Goal: Task Accomplishment & Management: Manage account settings

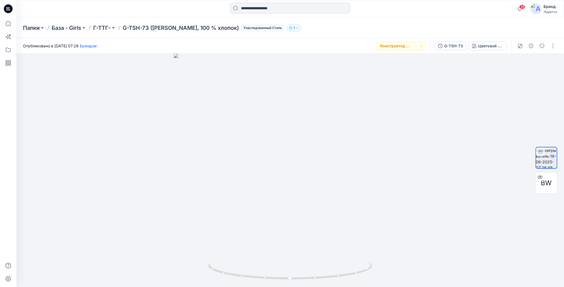
click at [341, 30] on div "Папки База - Girls Г-ТТГ- G-TSH-73 (Пенье WFACE Пике, 100 % хлопок) Унаследован…" at bounding box center [269, 28] width 492 height 8
click at [346, 30] on div "Папки База - Girls Г-ТТГ- G-TSH-73 (Пенье WFACE Пике, 100 % хлопок) Унаследован…" at bounding box center [269, 28] width 492 height 8
click at [348, 29] on div "Папки База - Girls Г-ТТГ- G-TSH-73 (Пенье WFACE Пике, 100 % хлопок) Унаследован…" at bounding box center [269, 28] width 492 height 8
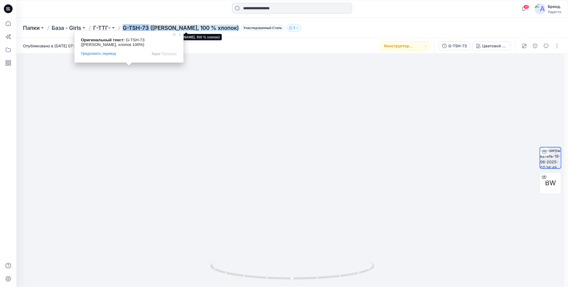
drag, startPoint x: 125, startPoint y: 23, endPoint x: 150, endPoint y: 28, distance: 25.2
click at [150, 28] on div "Папки База - Girls Г-ТТГ- G-TSH-73 (Пенье WFACE Пике, 100 % хлопок) Унаследован…" at bounding box center [292, 27] width 552 height 21
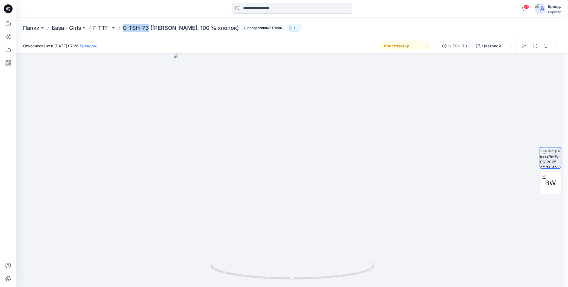
copy ya-tr-span "G-TSH-73"
click at [556, 47] on button "button" at bounding box center [557, 46] width 9 height 9
click at [512, 58] on icon "button" at bounding box center [510, 59] width 4 height 4
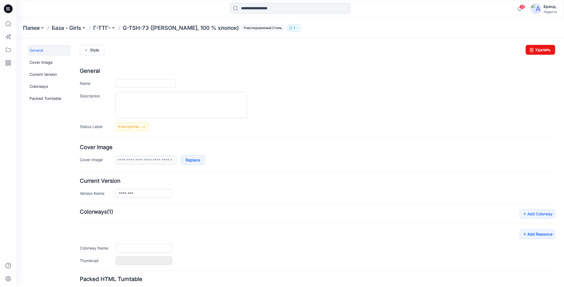
type input "**********"
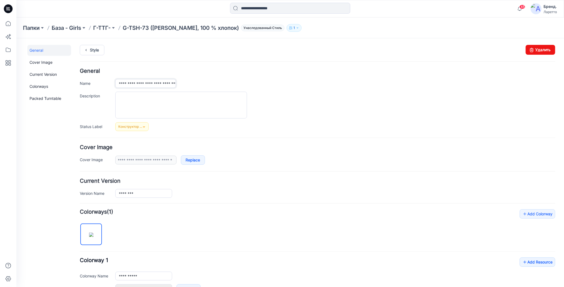
scroll to position [0, 27]
drag, startPoint x: 138, startPoint y: 83, endPoint x: 184, endPoint y: 82, distance: 46.7
click at [184, 82] on div "**********" at bounding box center [335, 83] width 440 height 8
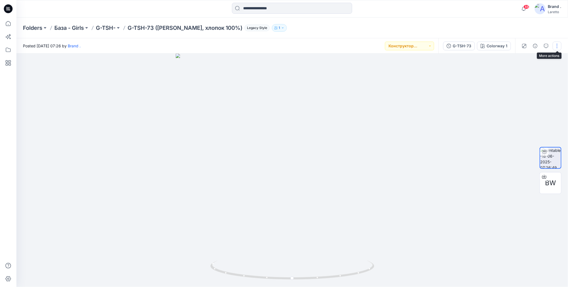
click at [557, 43] on button "button" at bounding box center [557, 46] width 9 height 9
click at [512, 59] on icon "button" at bounding box center [514, 59] width 4 height 4
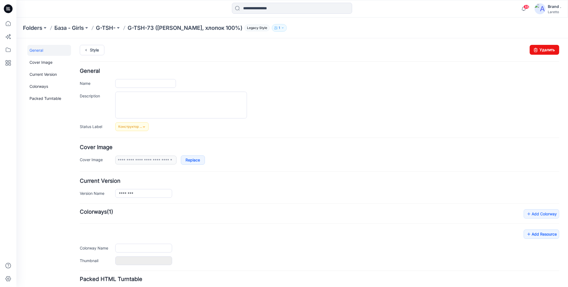
type input "**********"
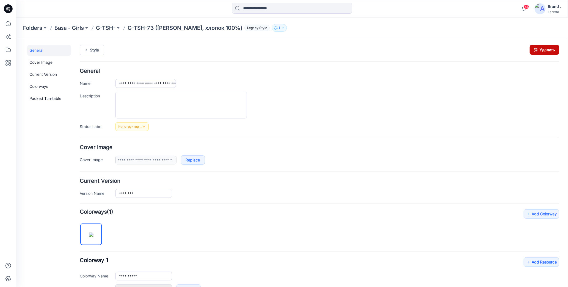
click at [532, 51] on icon at bounding box center [536, 50] width 8 height 10
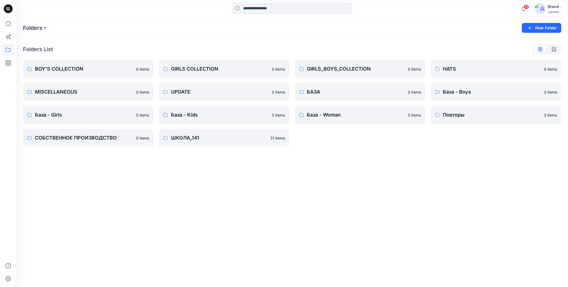
click at [9, 7] on icon at bounding box center [8, 7] width 3 height 0
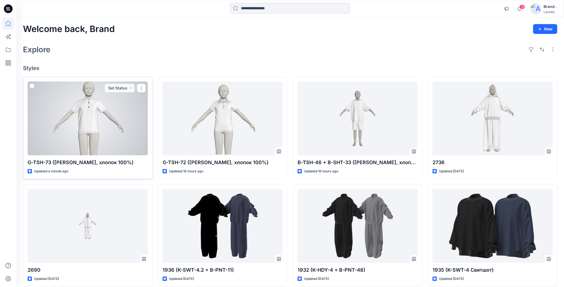
click at [102, 123] on div at bounding box center [88, 118] width 120 height 74
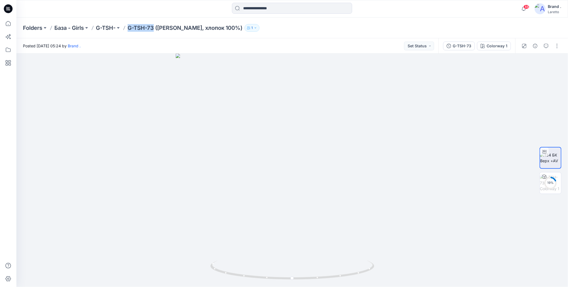
drag, startPoint x: 127, startPoint y: 20, endPoint x: 154, endPoint y: 28, distance: 28.2
click at [154, 28] on div "Folders База - Girls G-TSH- G-TSH-73 (Пенье WFACE Пике, хлопок 100%) 1" at bounding box center [292, 27] width 552 height 21
copy p "G-TSH-73"
click at [197, 10] on div at bounding box center [292, 9] width 276 height 12
click at [559, 43] on button "button" at bounding box center [557, 46] width 9 height 9
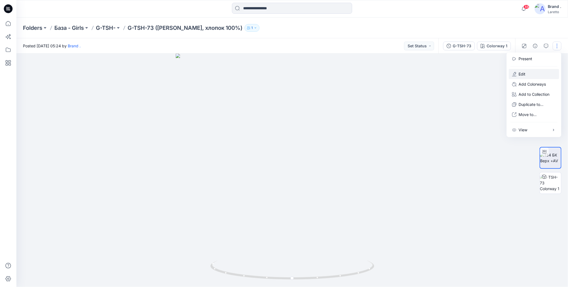
click at [514, 73] on icon "button" at bounding box center [514, 74] width 4 height 4
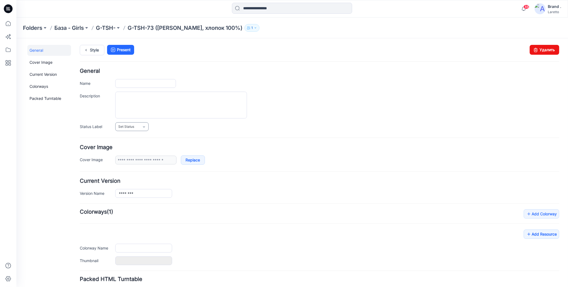
type input "**********"
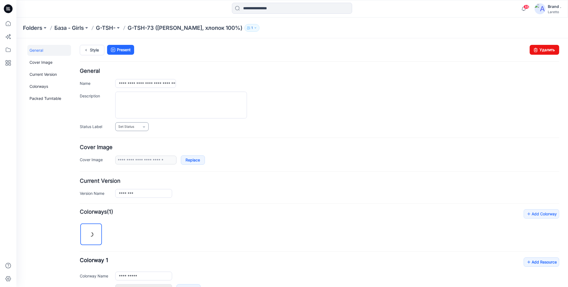
click at [130, 125] on span "Set Status" at bounding box center [126, 125] width 16 height 5
click at [137, 146] on link "Конструктор Ольга" at bounding box center [143, 149] width 54 height 11
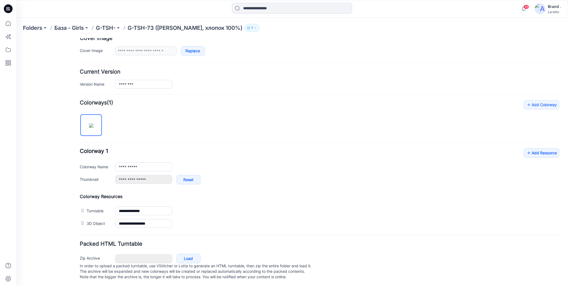
scroll to position [112, 0]
click at [526, 148] on icon at bounding box center [528, 152] width 5 height 9
